Goal: Information Seeking & Learning: Learn about a topic

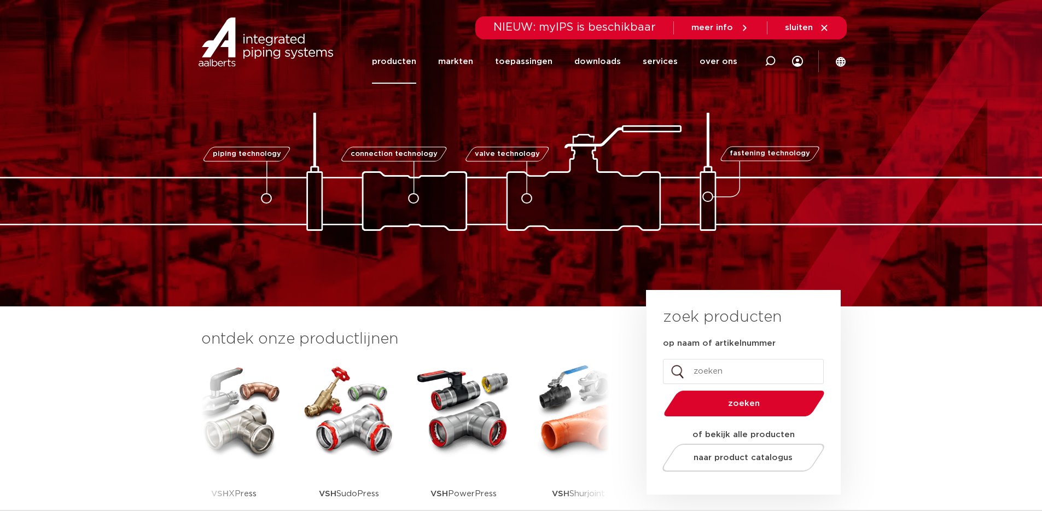
click at [404, 55] on link "producten" at bounding box center [394, 61] width 44 height 44
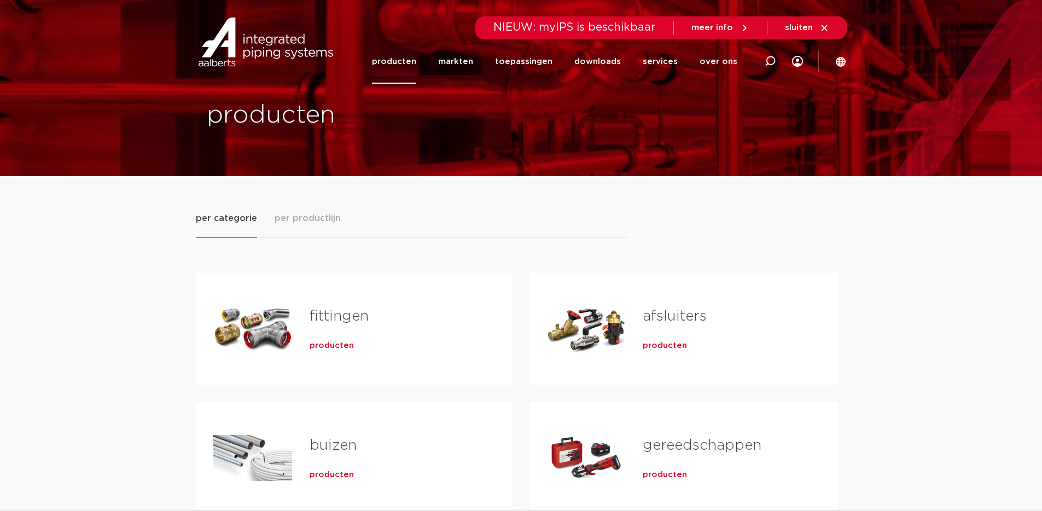
click at [330, 347] on span "producten" at bounding box center [332, 345] width 44 height 11
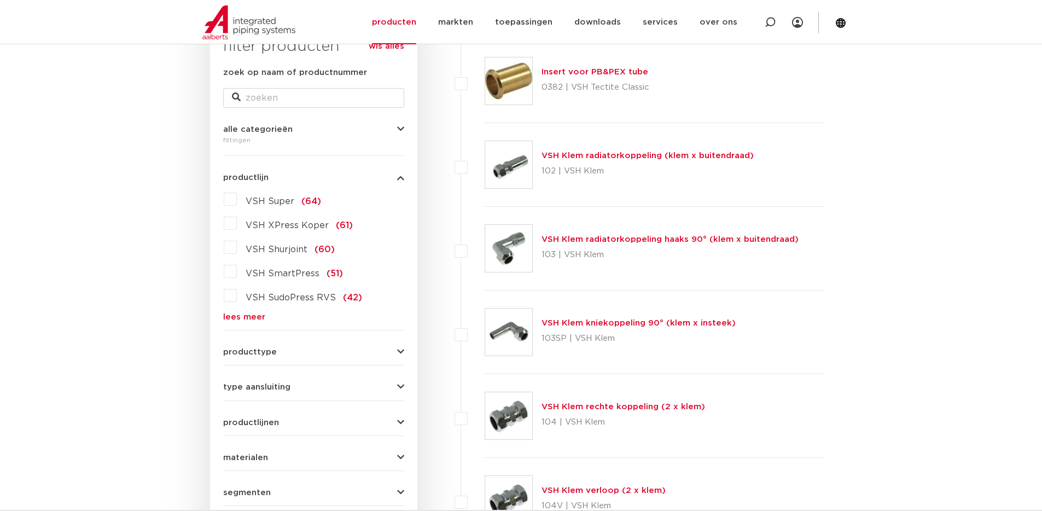
scroll to position [190, 0]
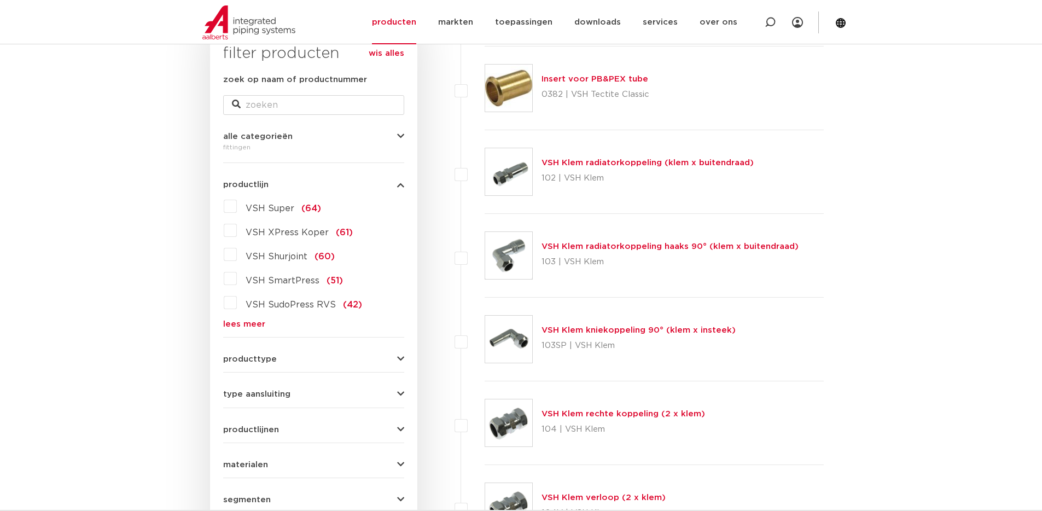
click at [397, 56] on link "wis alles" at bounding box center [387, 53] width 36 height 13
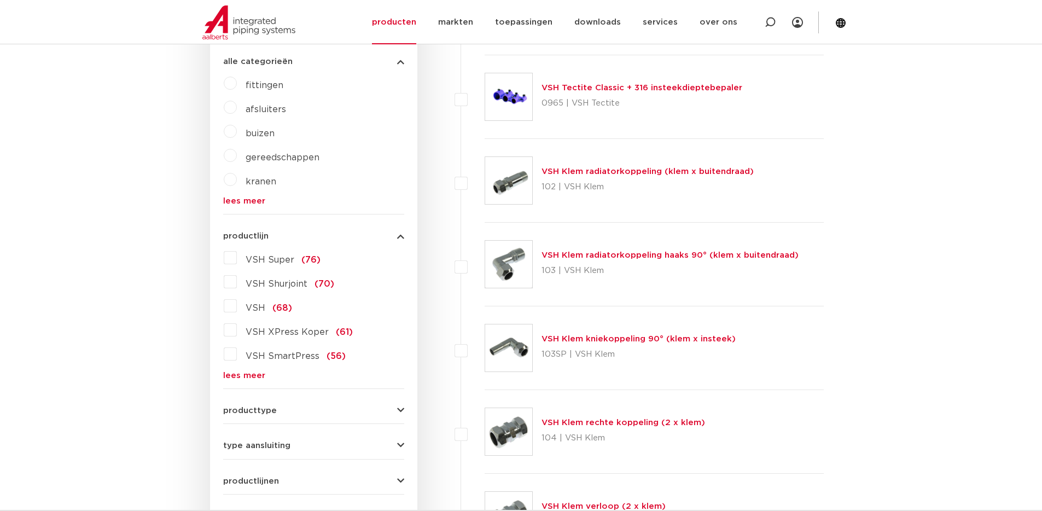
scroll to position [438, 0]
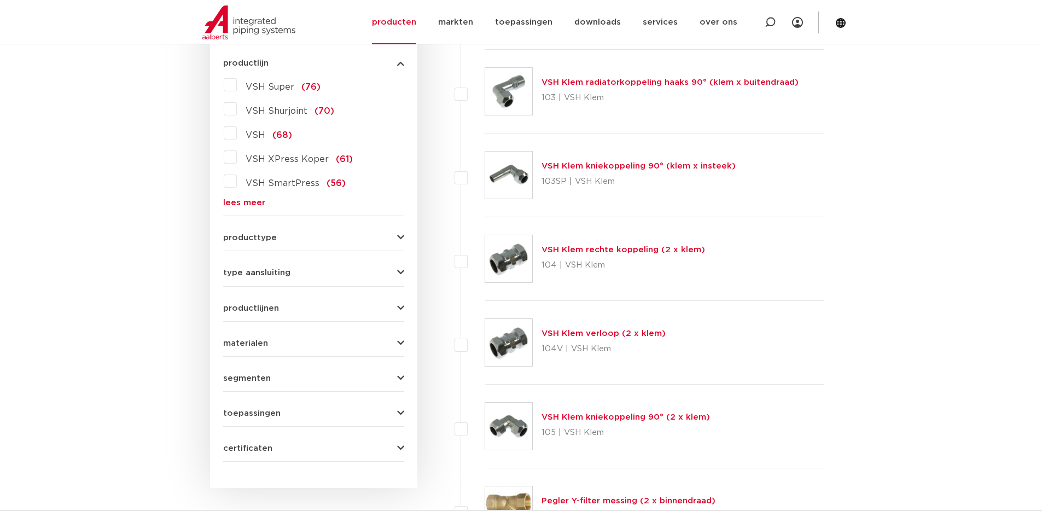
click at [254, 237] on span "producttype" at bounding box center [250, 238] width 54 height 8
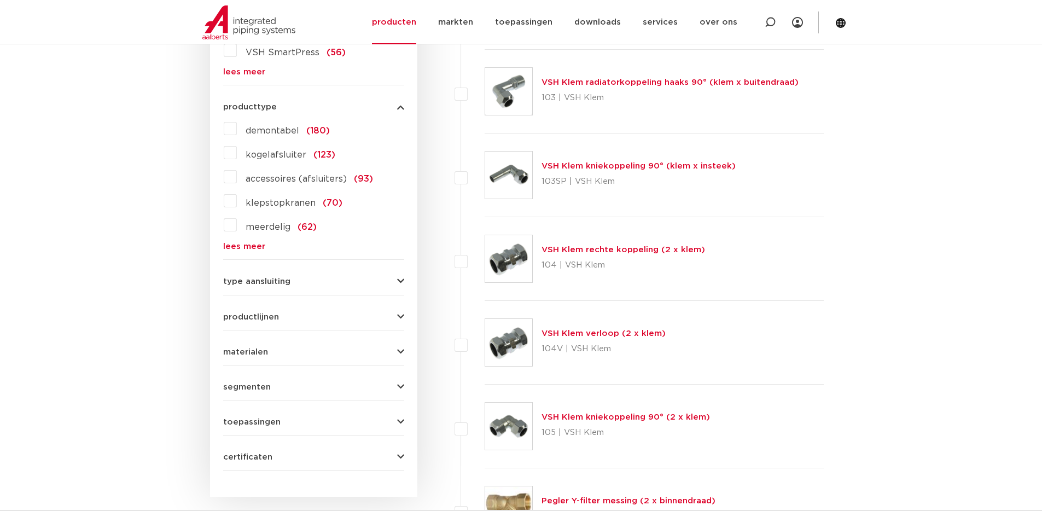
scroll to position [429, 0]
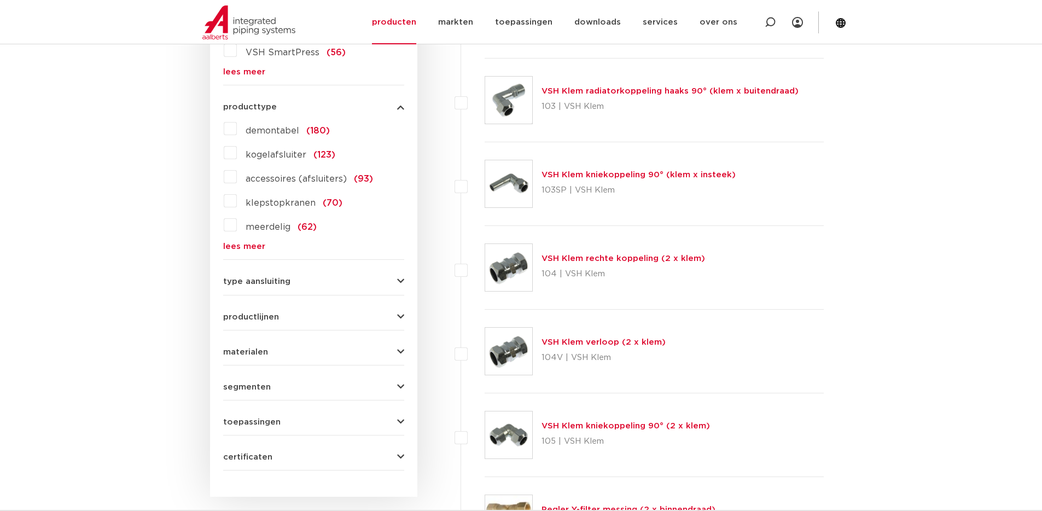
click at [235, 244] on link "lees meer" at bounding box center [313, 246] width 181 height 8
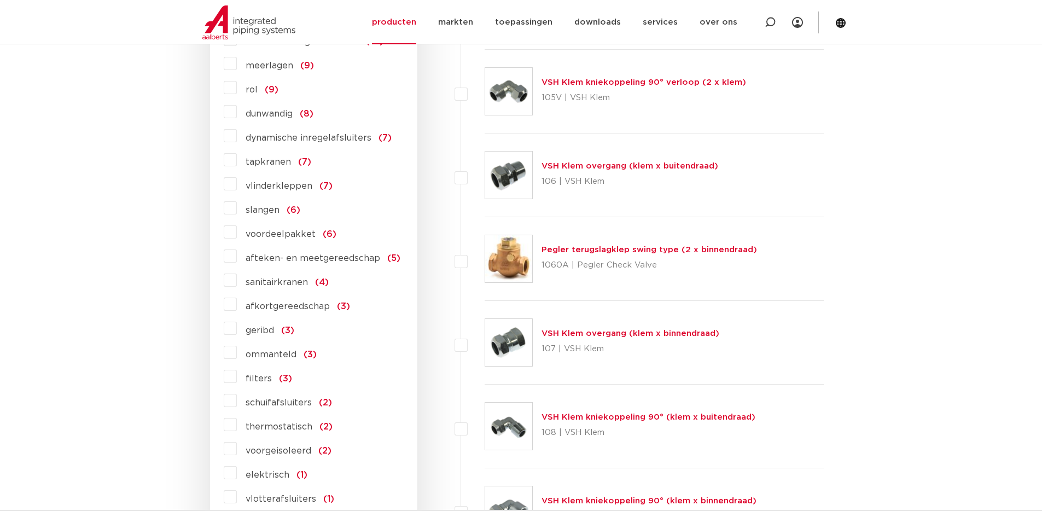
scroll to position [1412, 0]
